Goal: Understand process/instructions: Learn how to perform a task or action

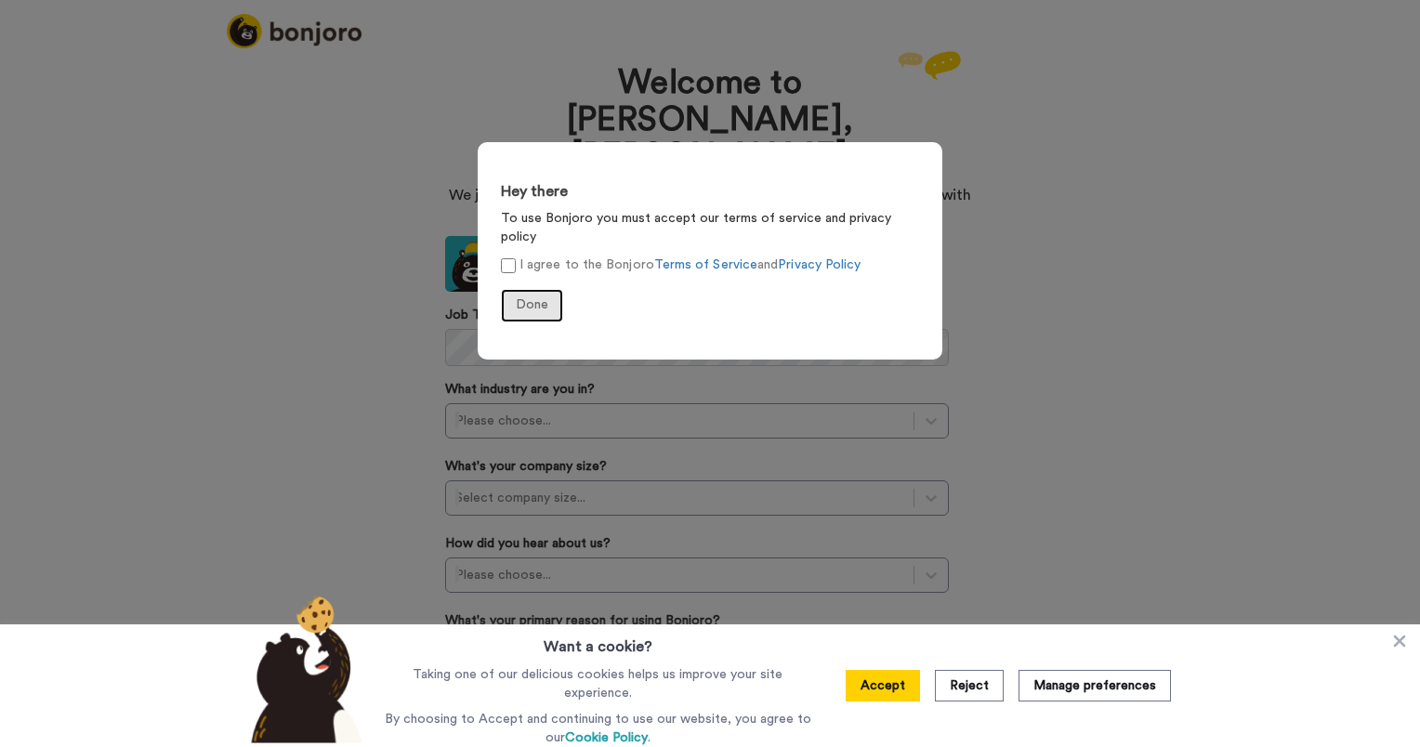
drag, startPoint x: 551, startPoint y: 288, endPoint x: 799, endPoint y: 327, distance: 251.2
click at [552, 289] on button "Done" at bounding box center [532, 305] width 62 height 33
click at [1046, 285] on div "Hey there To use Bonjoro you must accept our terms of service and privacy polic…" at bounding box center [710, 373] width 1420 height 747
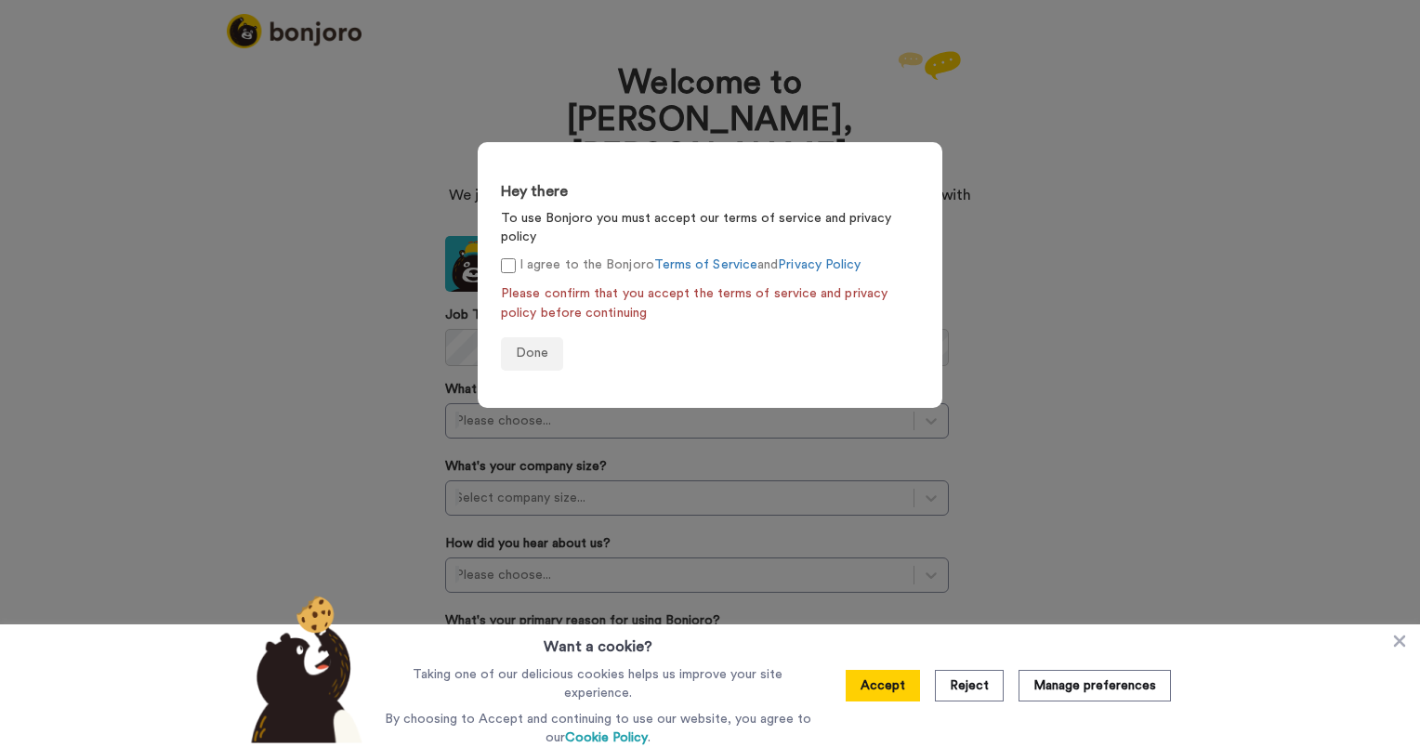
click at [362, 85] on div "Hey there To use Bonjoro you must accept our terms of service and privacy polic…" at bounding box center [710, 373] width 1420 height 747
click at [388, 83] on div "Hey there To use Bonjoro you must accept our terms of service and privacy polic…" at bounding box center [710, 373] width 1420 height 747
click at [554, 337] on button "Done" at bounding box center [532, 353] width 62 height 33
